Goal: Check status

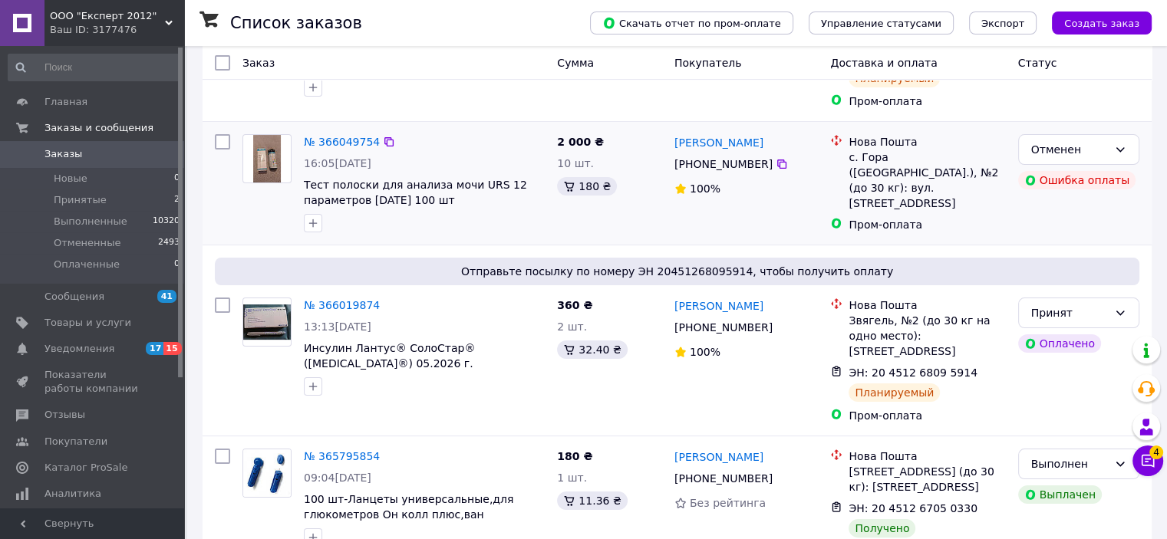
scroll to position [230, 0]
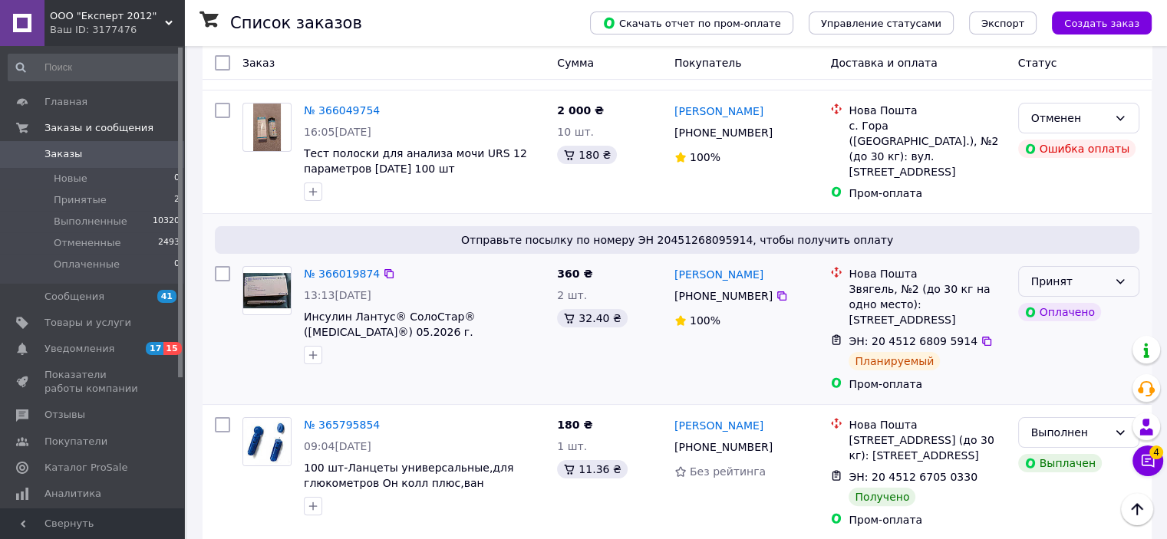
click at [1105, 280] on div "Принят" at bounding box center [1069, 281] width 77 height 17
click at [1056, 315] on li "Выполнен" at bounding box center [1078, 316] width 120 height 28
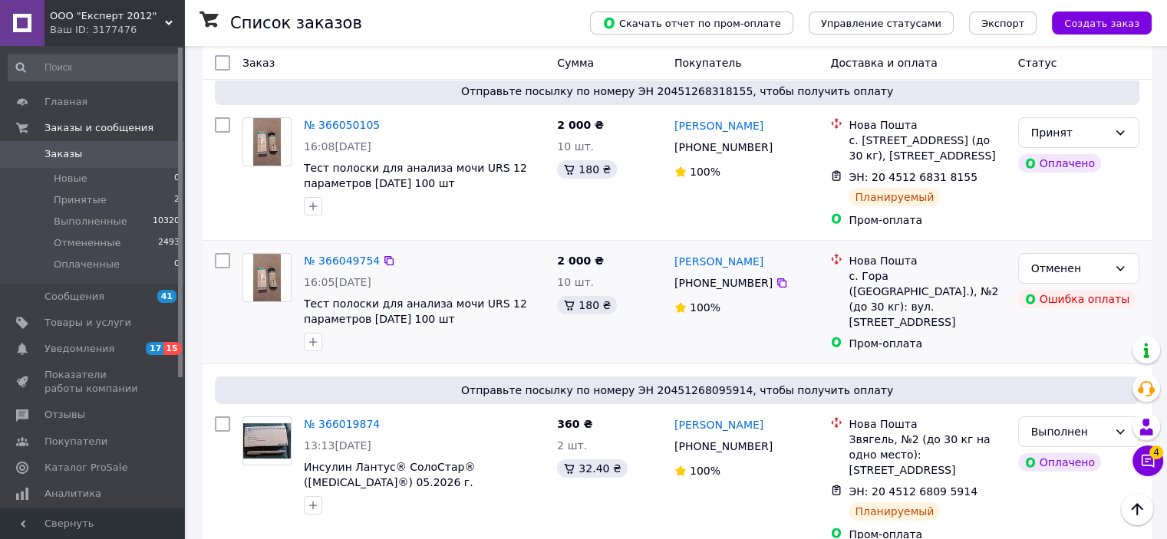
scroll to position [77, 0]
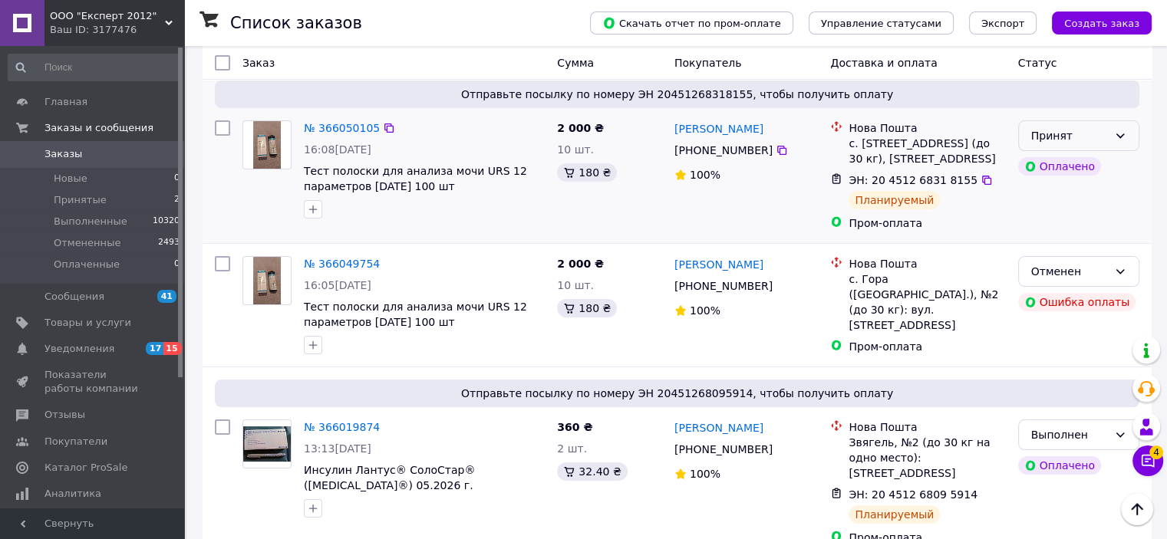
click at [1081, 134] on div "Принят" at bounding box center [1069, 135] width 77 height 17
click at [1056, 166] on li "Выполнен" at bounding box center [1078, 170] width 120 height 28
click at [68, 132] on span "Заказы и сообщения" at bounding box center [99, 128] width 109 height 14
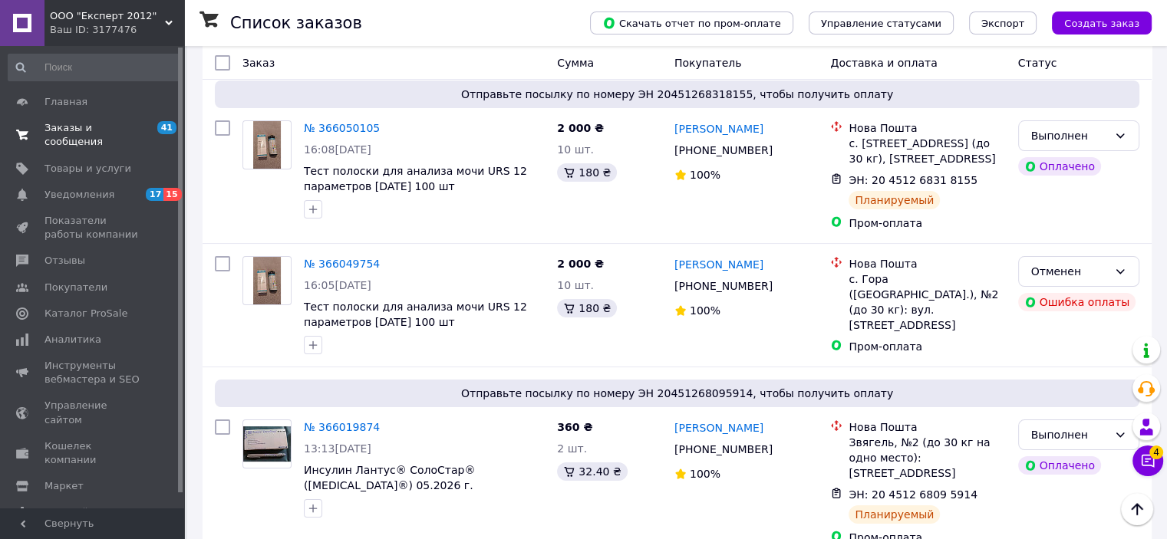
click at [68, 132] on span "Заказы и сообщения" at bounding box center [93, 135] width 97 height 28
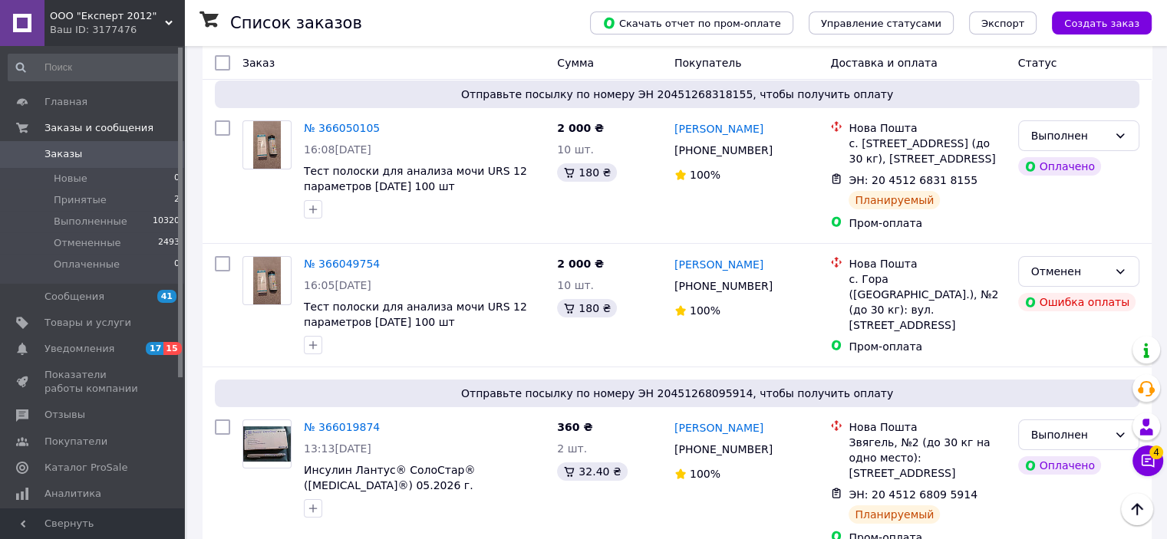
click at [68, 152] on span "Заказы" at bounding box center [64, 154] width 38 height 14
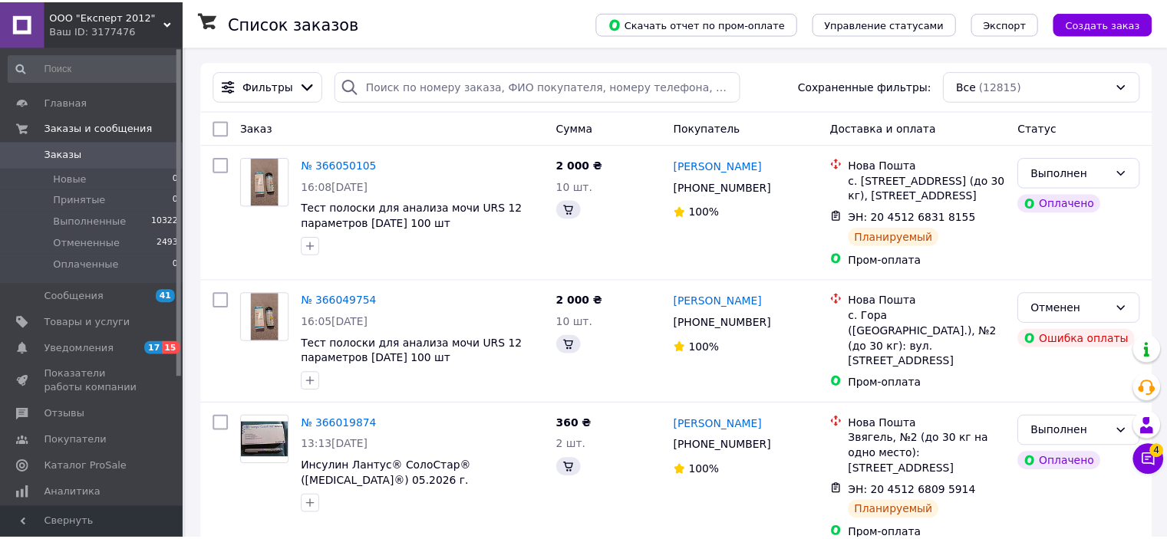
scroll to position [77, 0]
